Goal: Find specific page/section: Find specific page/section

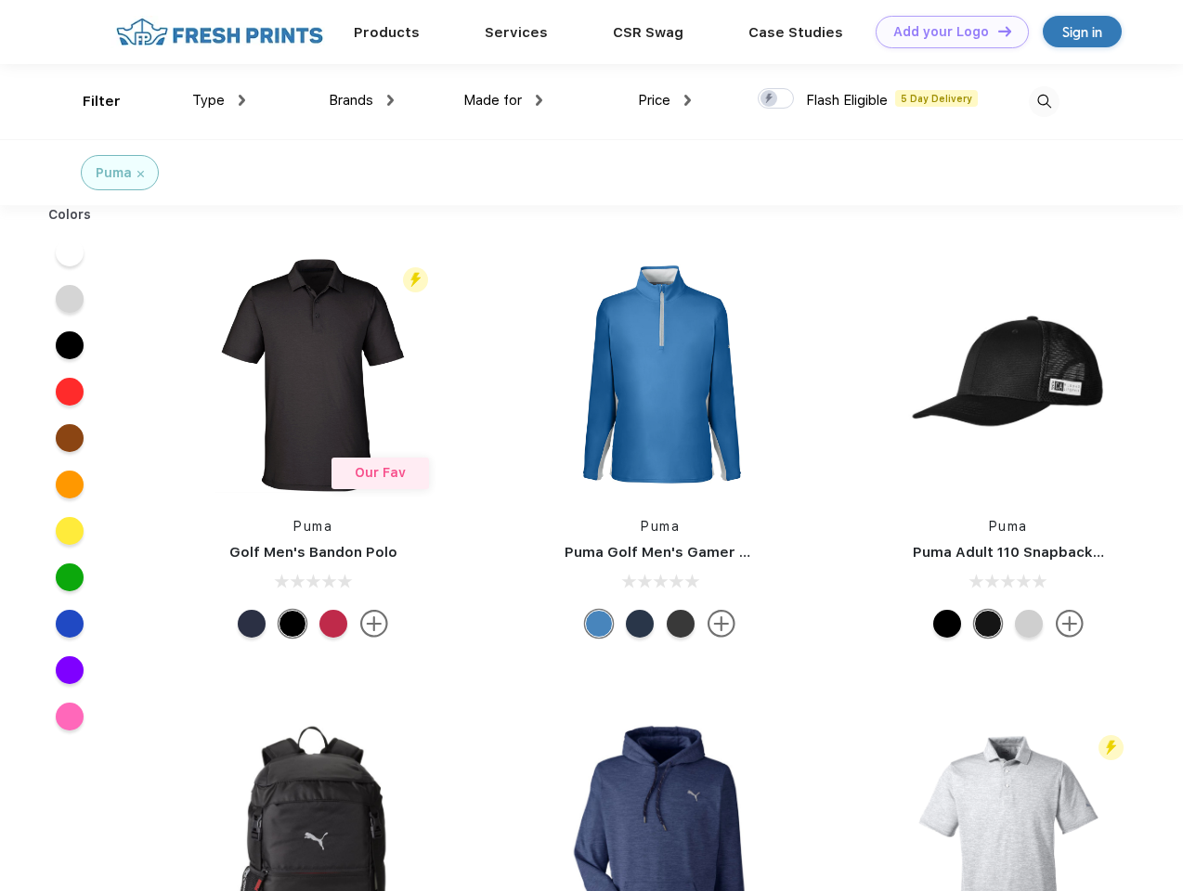
scroll to position [1, 0]
click at [945, 32] on link "Add your Logo Design Tool" at bounding box center [951, 32] width 153 height 32
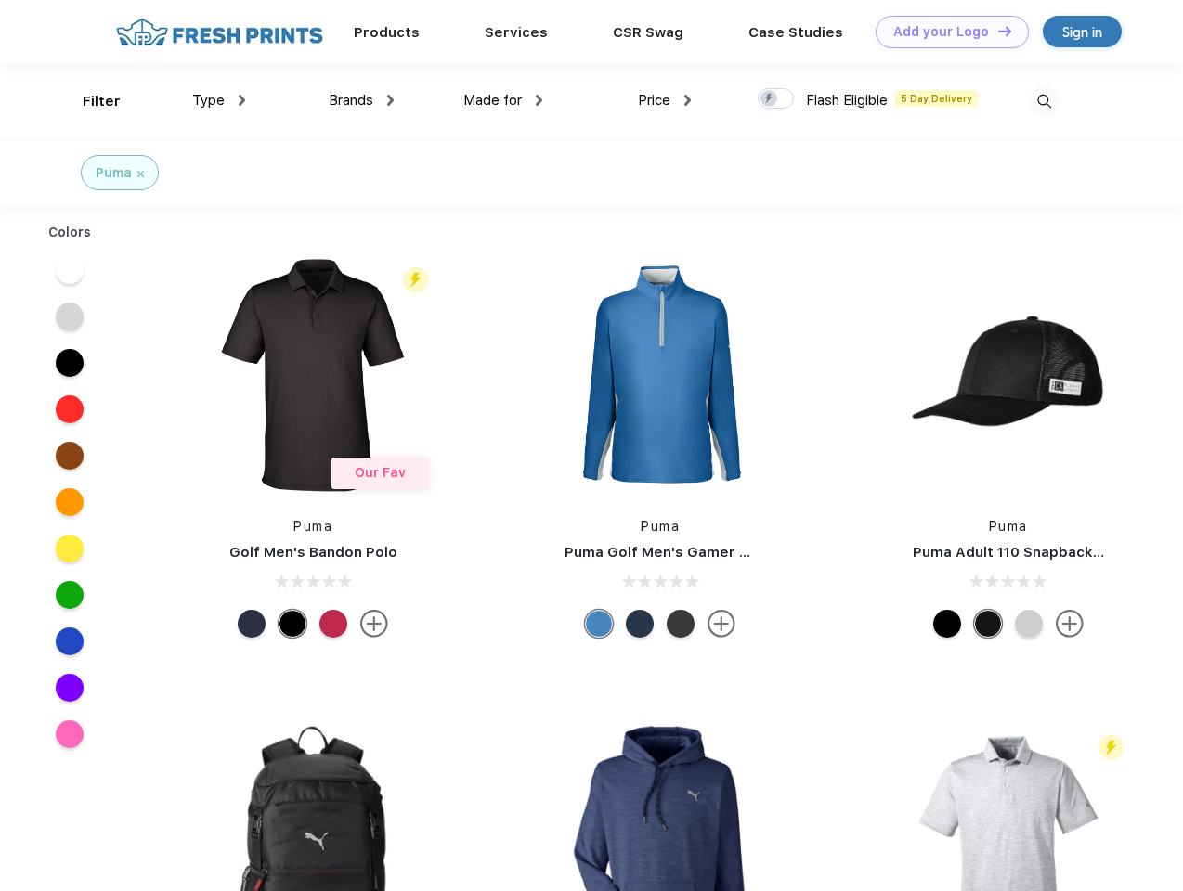
click at [0, 0] on div "Design Tool" at bounding box center [0, 0] width 0 height 0
click at [996, 31] on link "Add your Logo Design Tool" at bounding box center [951, 32] width 153 height 32
click at [89, 101] on div "Filter" at bounding box center [102, 101] width 38 height 21
click at [219, 100] on span "Type" at bounding box center [208, 100] width 32 height 17
click at [361, 100] on span "Brands" at bounding box center [351, 100] width 45 height 17
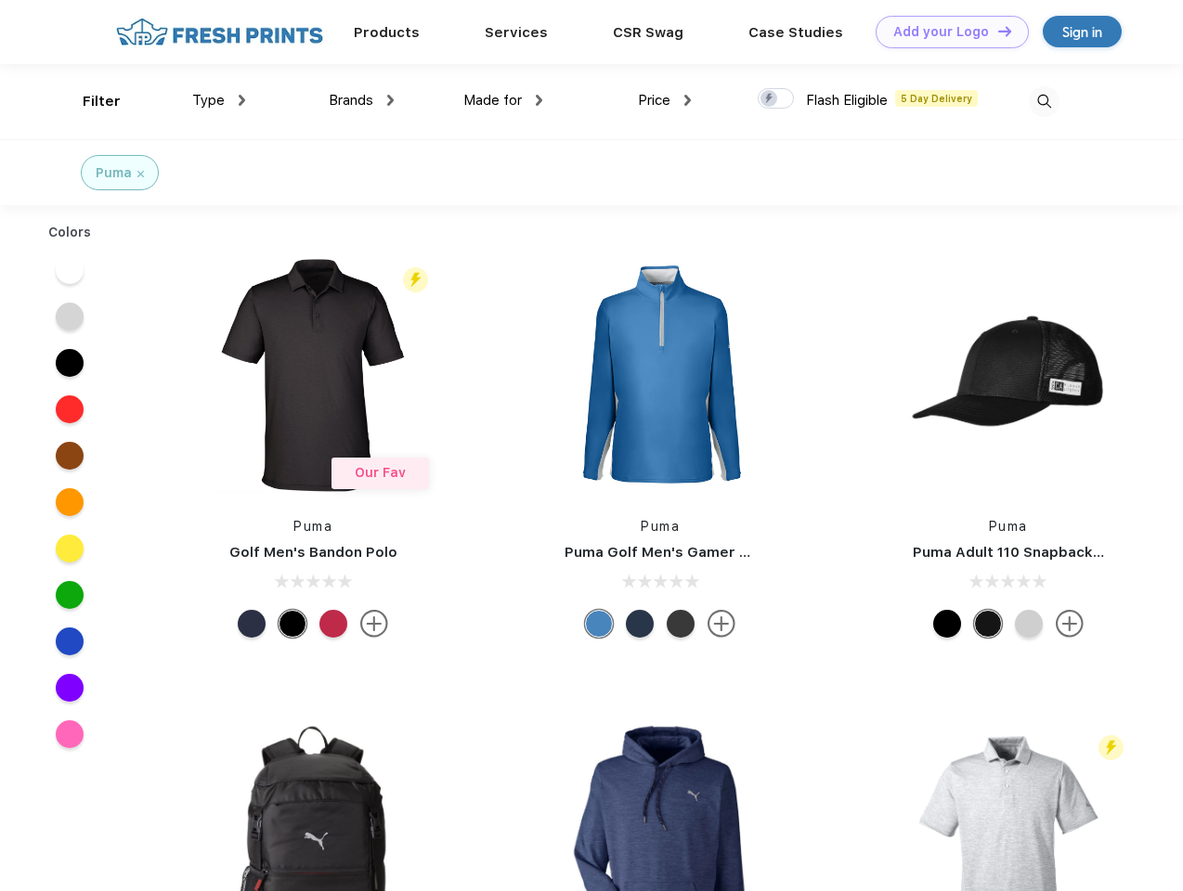
click at [503, 100] on span "Made for" at bounding box center [492, 100] width 58 height 17
click at [665, 100] on span "Price" at bounding box center [654, 100] width 32 height 17
click at [776, 99] on div at bounding box center [775, 98] width 36 height 20
click at [769, 99] on input "checkbox" at bounding box center [763, 93] width 12 height 12
click at [1043, 101] on img at bounding box center [1043, 101] width 31 height 31
